Goal: Check status: Check status

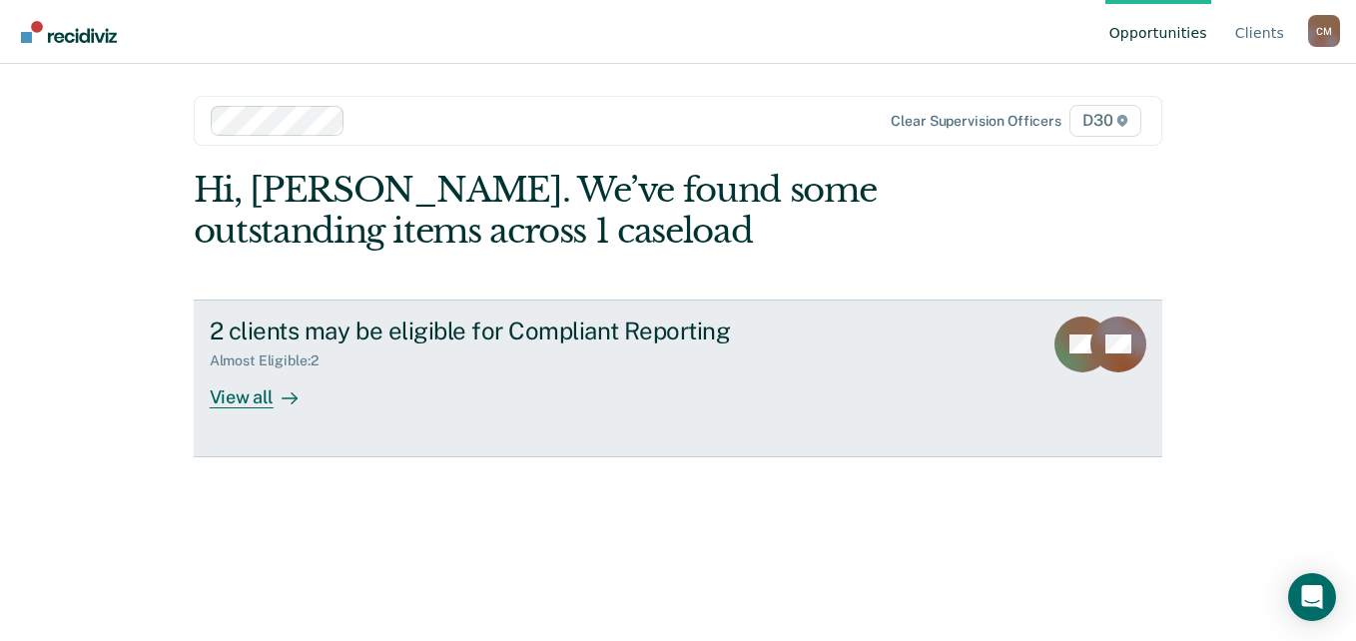
click at [391, 409] on link "2 clients may be eligible for Compliant Reporting Almost Eligible : 2 View all …" at bounding box center [679, 379] width 970 height 158
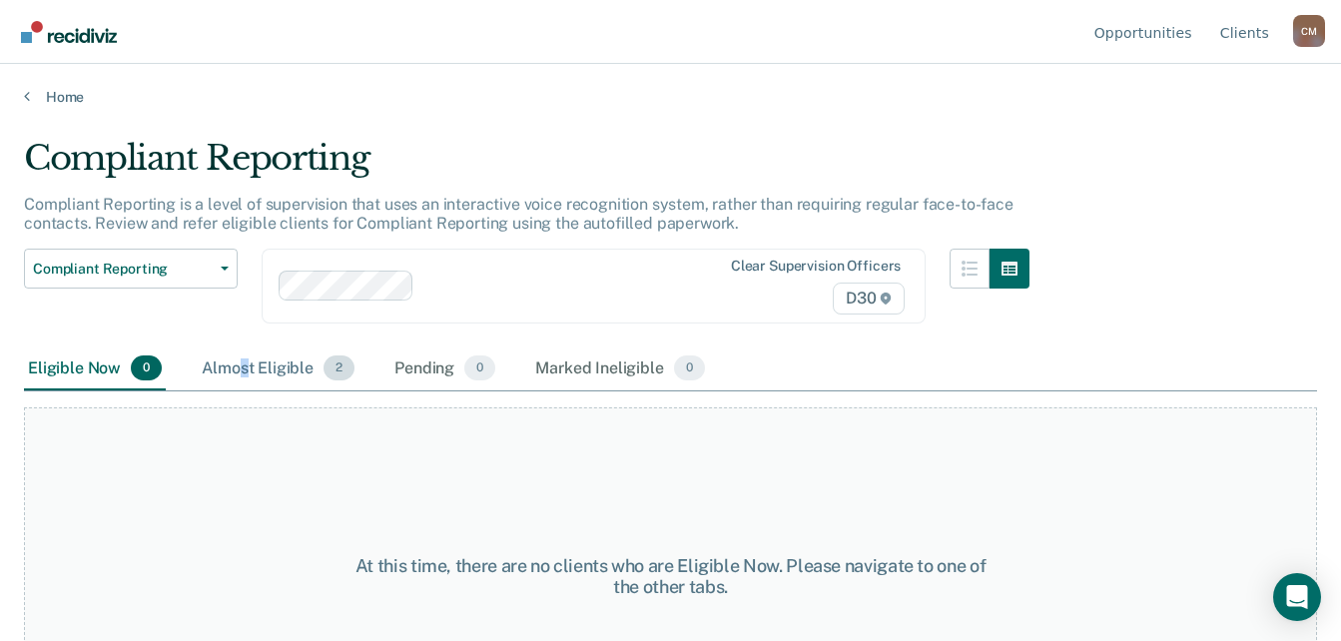
click at [243, 376] on div "Almost Eligible 2" at bounding box center [278, 370] width 161 height 44
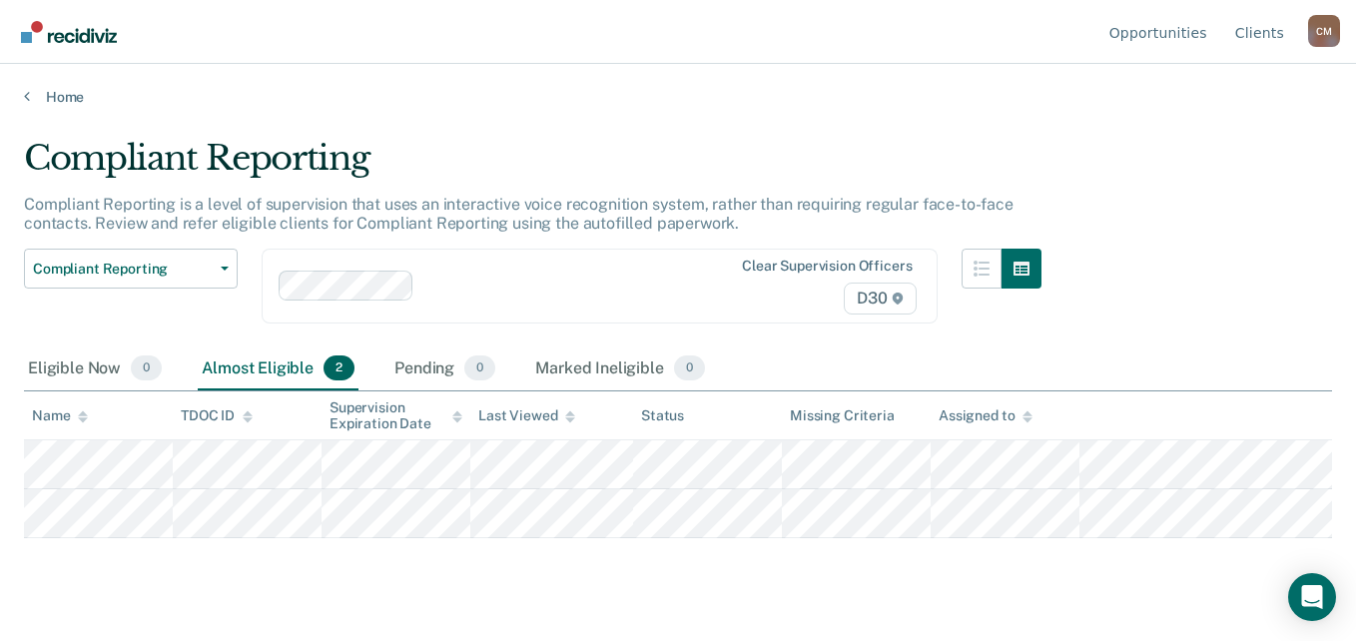
drag, startPoint x: 243, startPoint y: 376, endPoint x: 527, endPoint y: 222, distance: 323.6
click at [527, 222] on p "Compliant Reporting is a level of supervision that uses an interactive voice re…" at bounding box center [519, 214] width 990 height 38
click at [51, 364] on div "Eligible Now 0" at bounding box center [95, 370] width 142 height 44
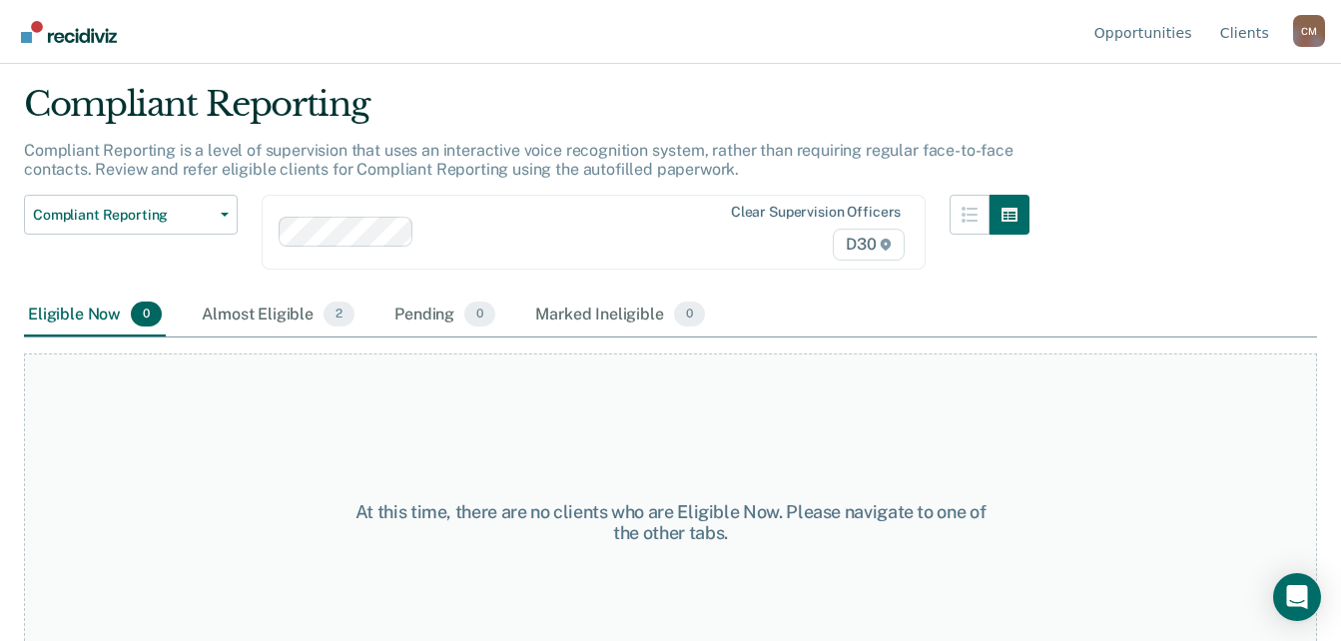
scroll to position [100, 0]
